Goal: Task Accomplishment & Management: Manage account settings

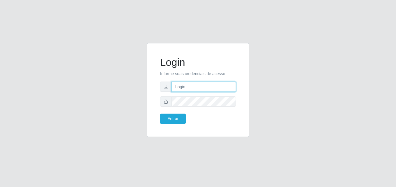
click at [181, 89] on input "text" at bounding box center [203, 87] width 64 height 10
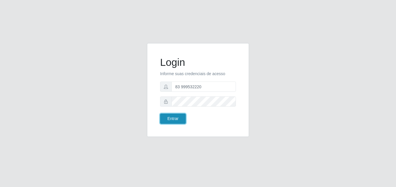
click at [166, 120] on button "Entrar" at bounding box center [173, 119] width 26 height 10
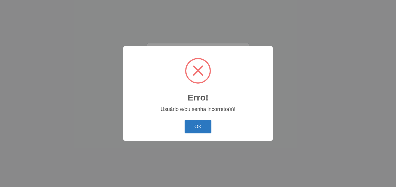
click at [202, 124] on button "OK" at bounding box center [198, 127] width 27 height 14
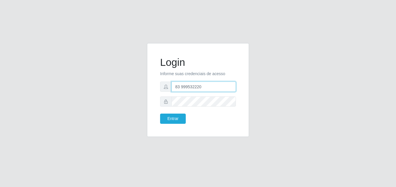
click at [186, 87] on input "83 999532220" at bounding box center [203, 87] width 64 height 10
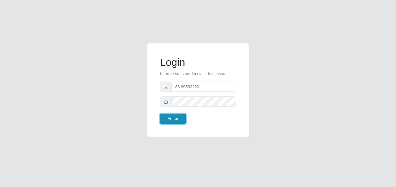
click at [177, 117] on button "Entrar" at bounding box center [173, 119] width 26 height 10
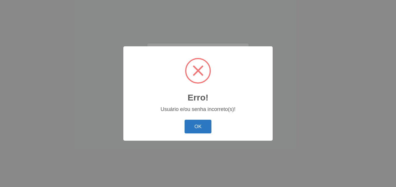
click at [200, 128] on button "OK" at bounding box center [198, 127] width 27 height 14
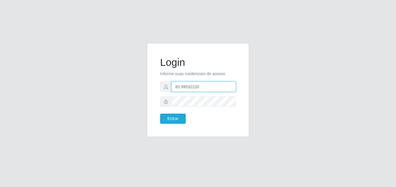
click at [181, 86] on input "83 99532220" at bounding box center [203, 87] width 64 height 10
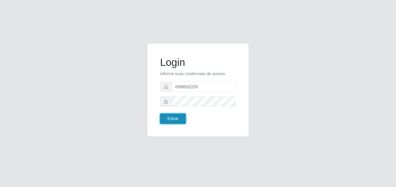
click at [173, 120] on button "Entrar" at bounding box center [173, 119] width 26 height 10
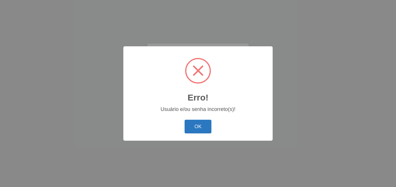
click at [192, 124] on button "OK" at bounding box center [198, 127] width 27 height 14
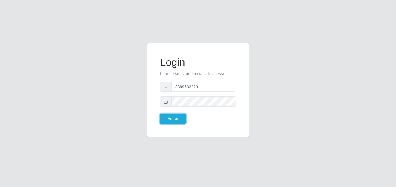
click at [192, 124] on div "Login Informe suas credenciais de acesso 8399532220 Entrar" at bounding box center [197, 89] width 87 height 79
drag, startPoint x: 192, startPoint y: 124, endPoint x: 187, endPoint y: 122, distance: 5.1
click at [187, 122] on div "Entrar" at bounding box center [177, 119] width 42 height 10
click at [178, 115] on button "Entrar" at bounding box center [173, 119] width 26 height 10
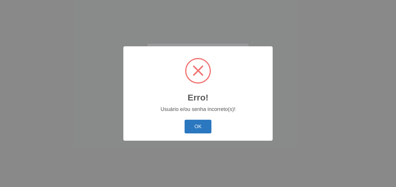
click at [196, 126] on button "OK" at bounding box center [198, 127] width 27 height 14
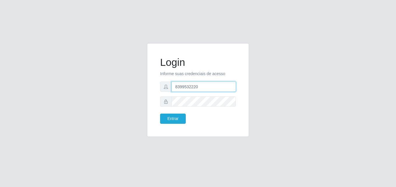
click at [179, 87] on input "8399532220" at bounding box center [203, 87] width 64 height 10
type input "83999532220"
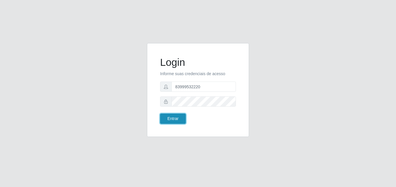
click at [175, 117] on button "Entrar" at bounding box center [173, 119] width 26 height 10
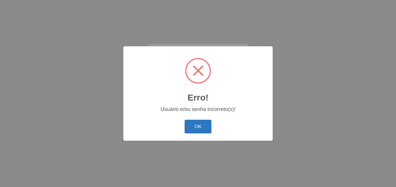
click at [196, 127] on button "OK" at bounding box center [198, 127] width 27 height 14
